Goal: Navigation & Orientation: Find specific page/section

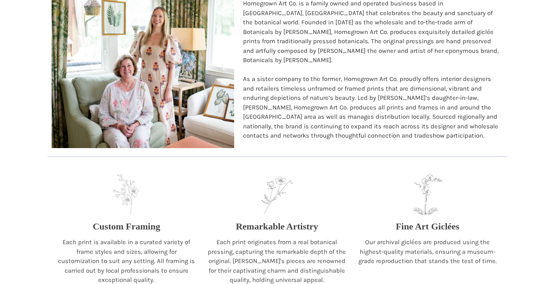
scroll to position [787, 0]
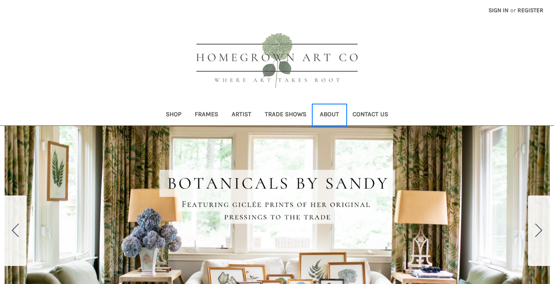
click at [326, 115] on link "About" at bounding box center [329, 115] width 33 height 21
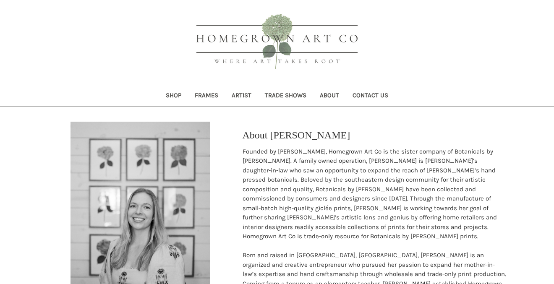
scroll to position [31, 0]
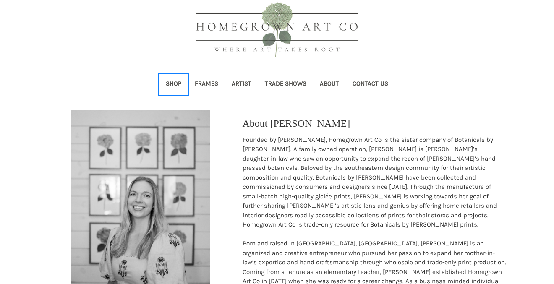
click at [176, 86] on link "Shop" at bounding box center [173, 84] width 29 height 21
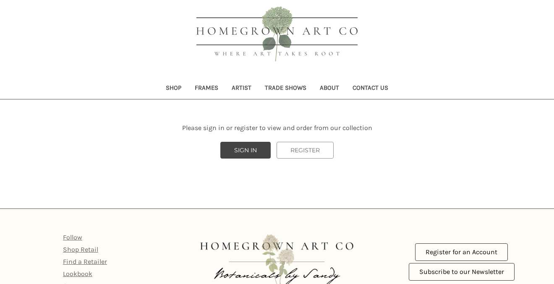
scroll to position [23, 0]
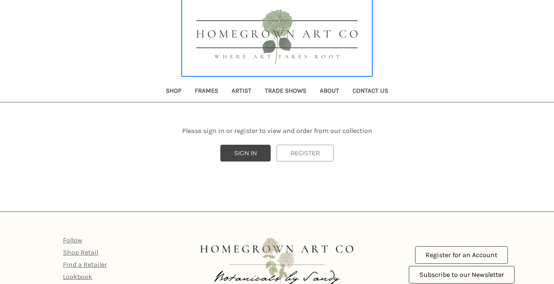
click at [219, 49] on img at bounding box center [276, 38] width 189 height 76
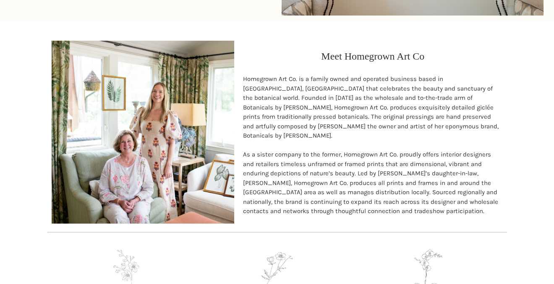
scroll to position [618, 0]
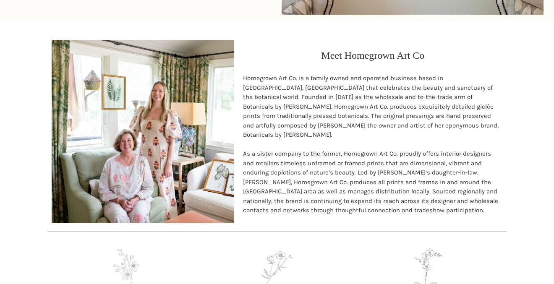
click at [275, 152] on p "As a sister company to the former, Homegrown Art Co. proudly offers interior de…" at bounding box center [372, 182] width 259 height 66
click at [281, 125] on p "Homegrown Art Co. is a family owned and operated business based in [GEOGRAPHIC_…" at bounding box center [372, 106] width 259 height 66
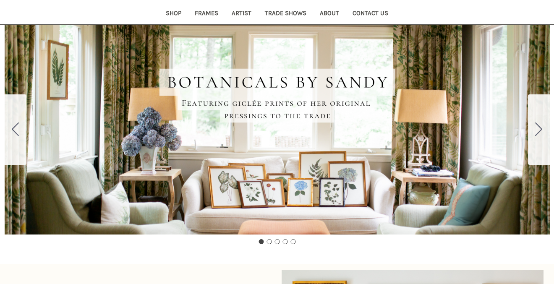
scroll to position [0, 0]
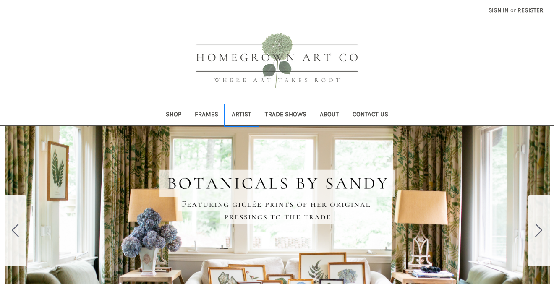
click at [234, 111] on link "Artist" at bounding box center [241, 115] width 33 height 21
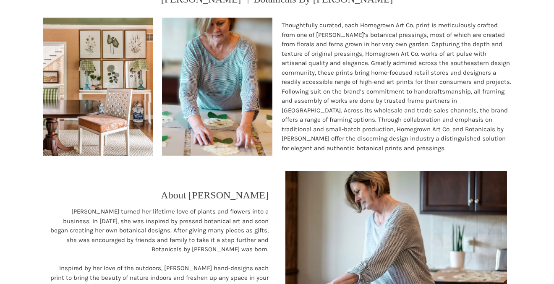
scroll to position [149, 0]
click at [355, 39] on p "Thoughtfully curated, each Homegrown Art Co. print is meticulously crafted from…" at bounding box center [397, 86] width 230 height 132
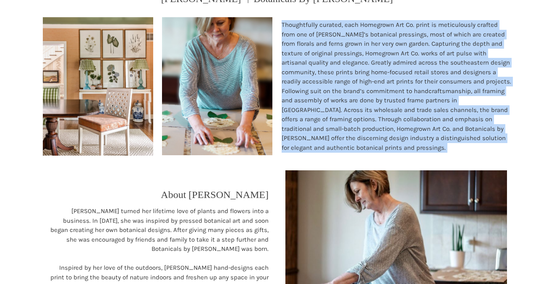
copy div "Thoughtfully curated, each Homegrown Art Co. print is meticulously crafted from…"
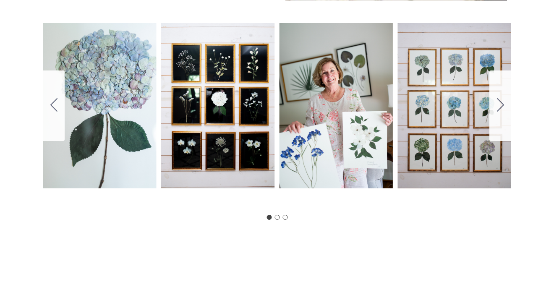
scroll to position [591, 0]
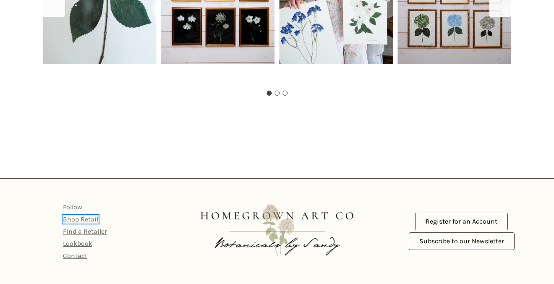
click at [86, 219] on link "Shop Retail" at bounding box center [80, 219] width 35 height 8
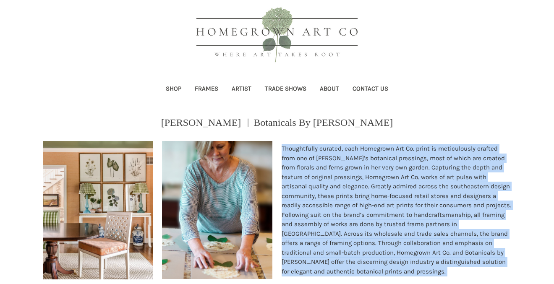
scroll to position [0, 0]
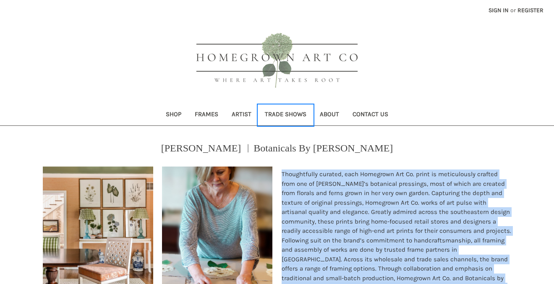
click at [274, 112] on link "Trade Shows" at bounding box center [285, 115] width 55 height 21
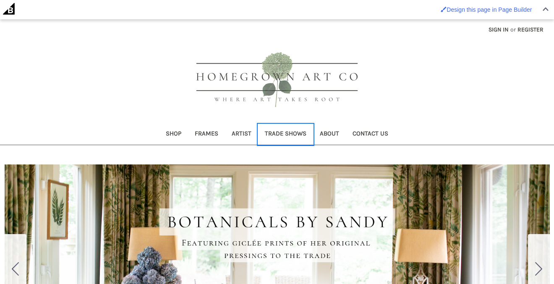
click at [283, 129] on link "Trade Shows" at bounding box center [285, 134] width 55 height 21
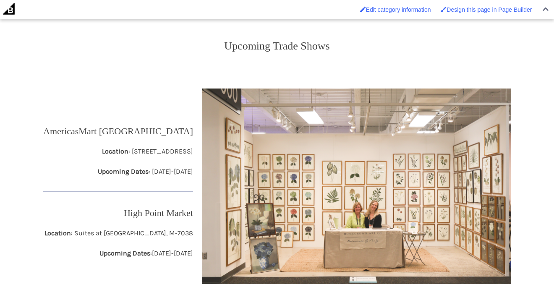
scroll to position [139, 0]
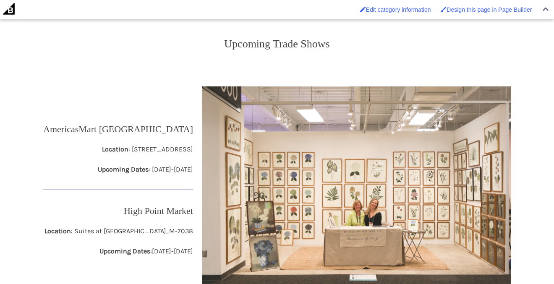
click at [245, 47] on p "Upcoming Trade Shows" at bounding box center [276, 44] width 105 height 16
click at [166, 130] on p "AmericasMart [GEOGRAPHIC_DATA]" at bounding box center [118, 129] width 150 height 14
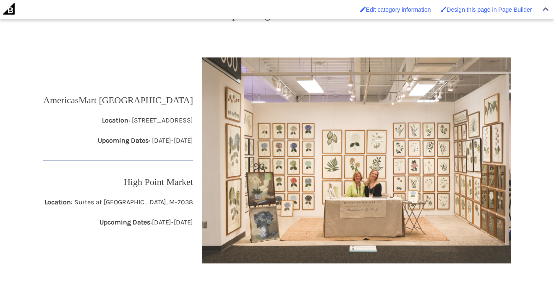
scroll to position [169, 0]
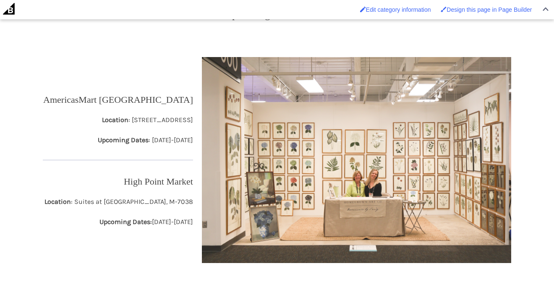
click at [165, 184] on p "High Point Market" at bounding box center [158, 182] width 69 height 14
click at [407, 5] on link "Edit category information" at bounding box center [395, 9] width 79 height 15
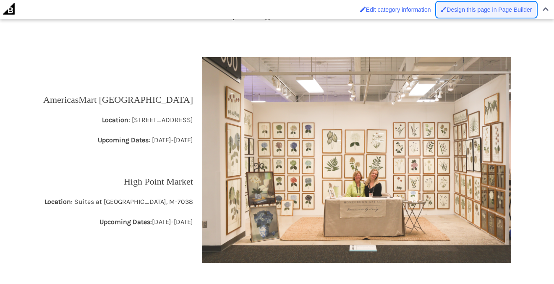
click at [471, 10] on span "Design this page in Page Builder" at bounding box center [488, 9] width 85 height 7
